Goal: Information Seeking & Learning: Find specific fact

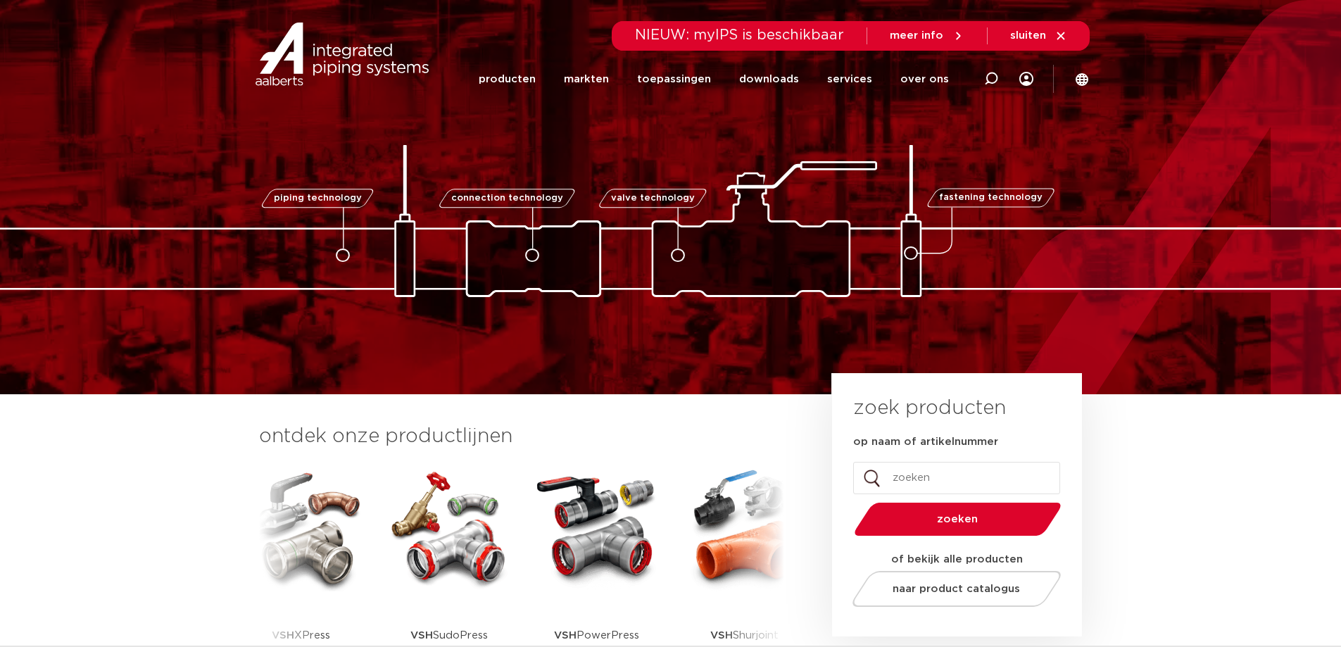
drag, startPoint x: 914, startPoint y: 485, endPoint x: 925, endPoint y: 481, distance: 11.4
click at [923, 481] on input "op naam of artikelnummer" at bounding box center [956, 478] width 207 height 32
type input "coolpress"
click at [947, 520] on span "zoeken" at bounding box center [957, 519] width 134 height 11
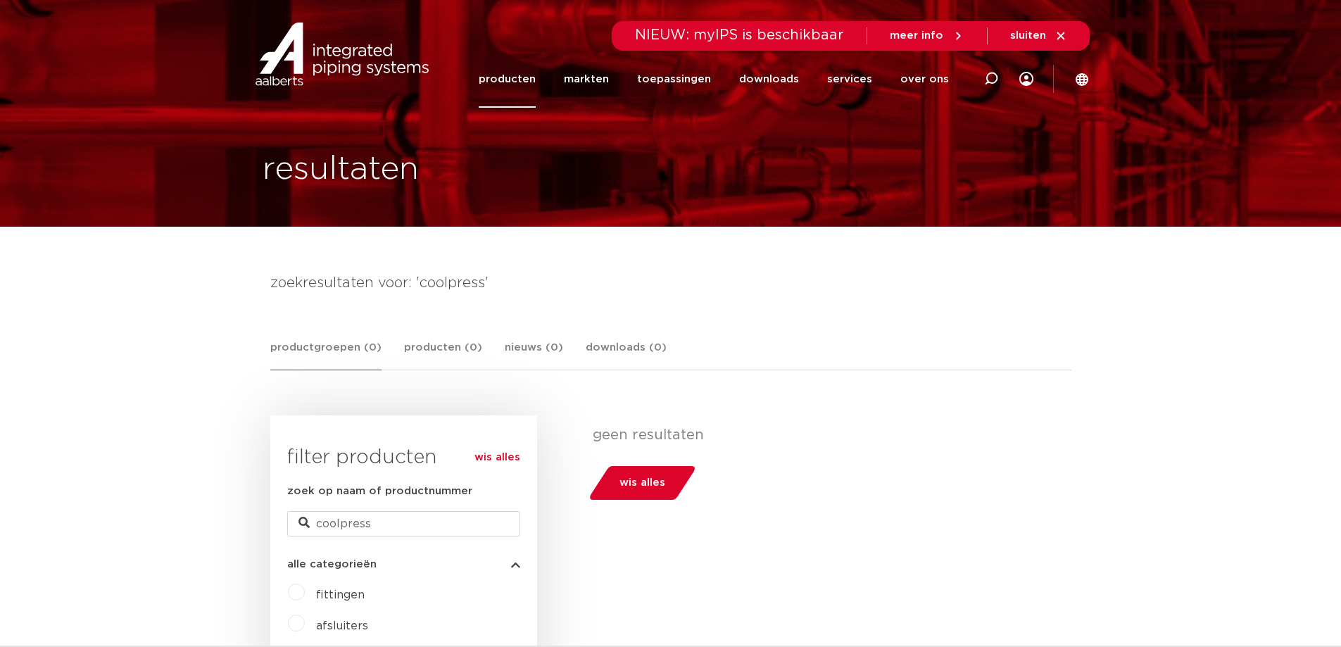
click at [523, 80] on link "producten" at bounding box center [507, 79] width 57 height 57
